Goal: Task Accomplishment & Management: Use online tool/utility

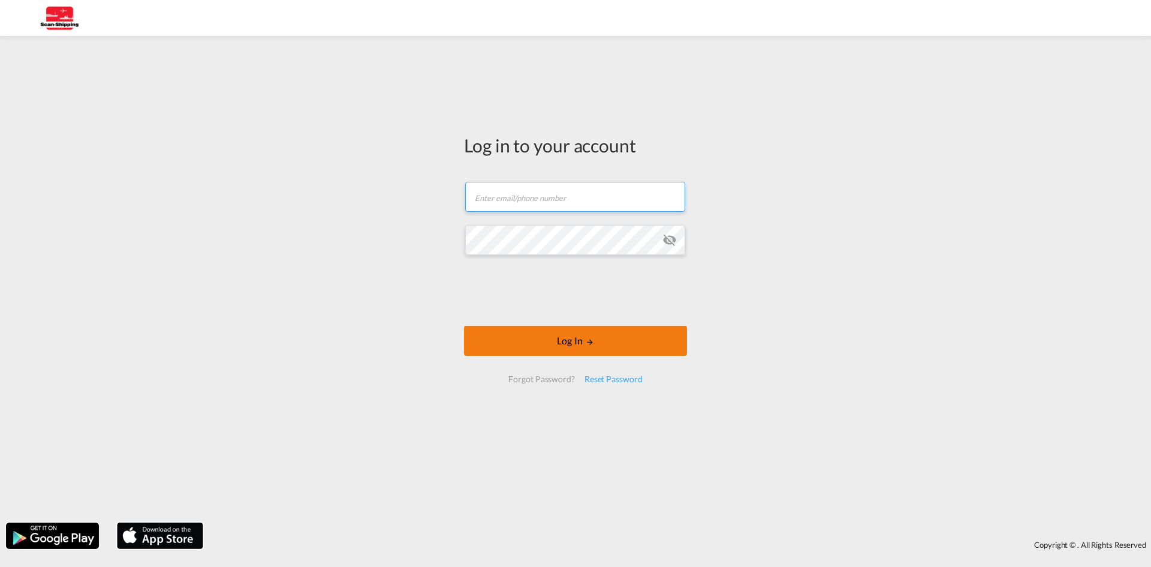
type input "[EMAIL_ADDRESS][DOMAIN_NAME]"
click at [571, 337] on button "Log In" at bounding box center [575, 341] width 223 height 30
